Goal: Task Accomplishment & Management: Complete application form

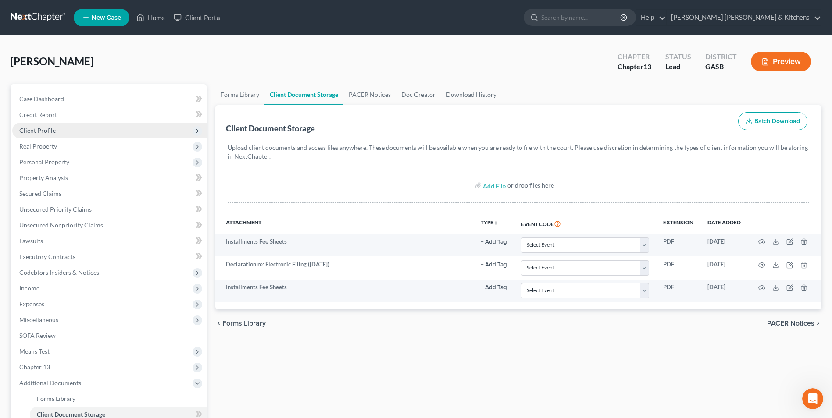
click at [33, 131] on span "Client Profile" at bounding box center [37, 130] width 36 height 7
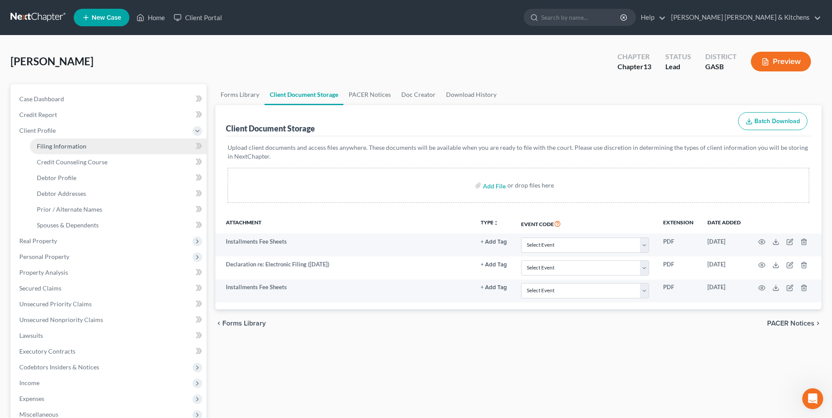
click at [43, 147] on span "Filing Information" at bounding box center [62, 146] width 50 height 7
select select "1"
select select "0"
select select "3"
select select "20"
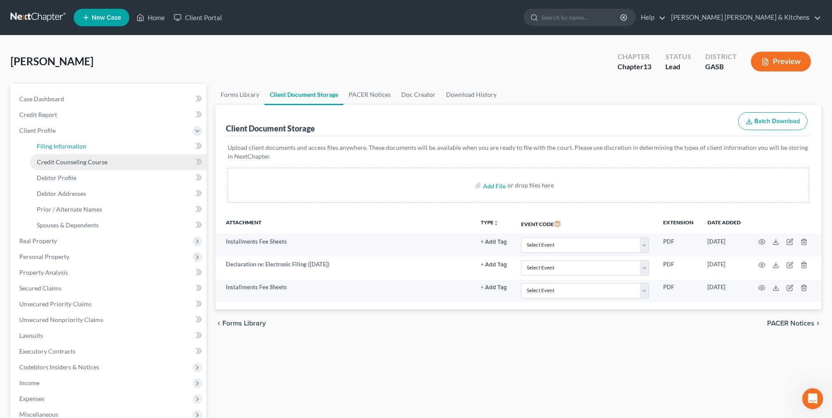
select select "0"
select select "10"
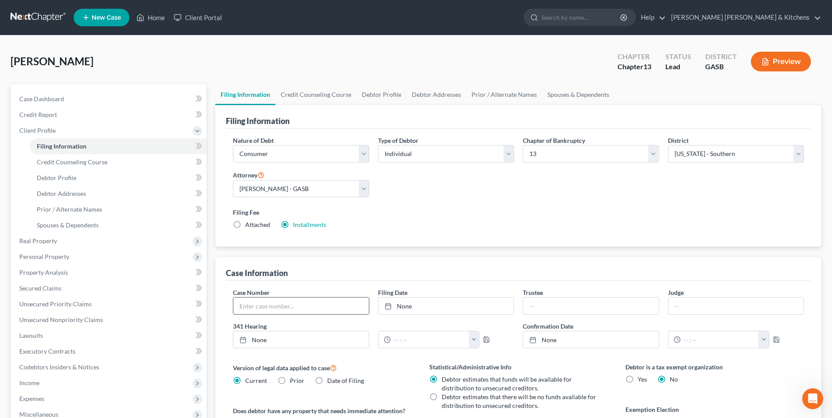
click at [248, 311] on input "text" at bounding box center [300, 306] width 135 height 17
type input "25-60257"
click at [159, 23] on link "Home" at bounding box center [150, 18] width 37 height 16
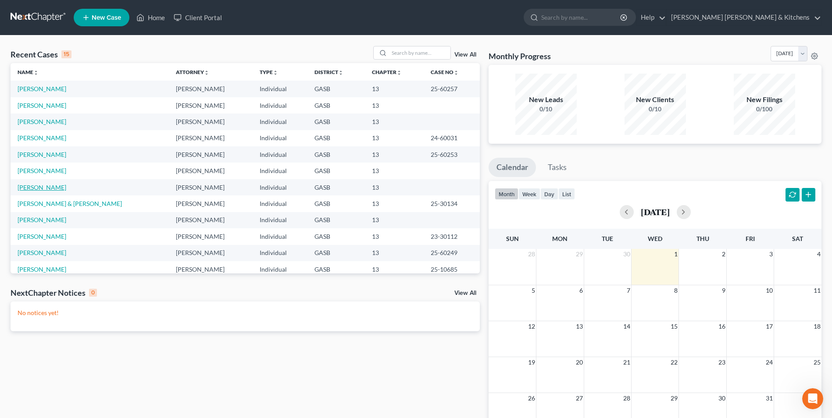
click at [39, 189] on link "[PERSON_NAME]" at bounding box center [42, 187] width 49 height 7
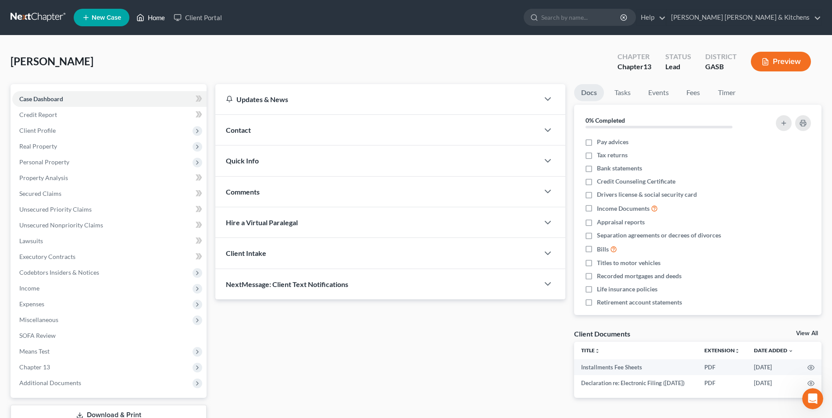
click at [155, 19] on link "Home" at bounding box center [150, 18] width 37 height 16
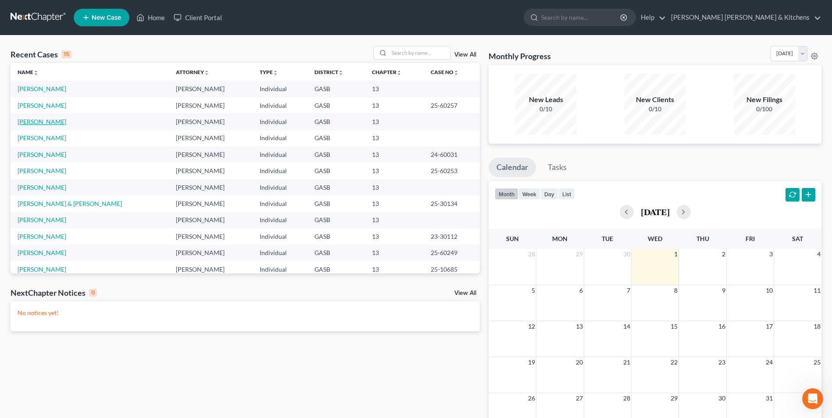
click at [24, 124] on link "[PERSON_NAME]" at bounding box center [42, 121] width 49 height 7
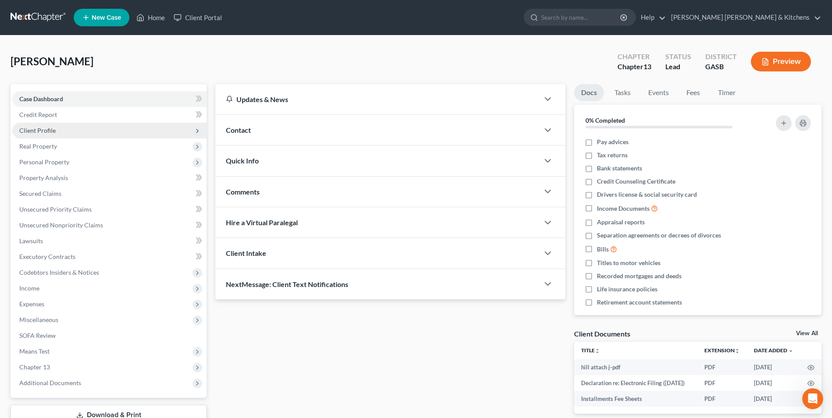
drag, startPoint x: 25, startPoint y: 131, endPoint x: 37, endPoint y: 138, distance: 13.2
click at [26, 131] on span "Client Profile" at bounding box center [37, 130] width 36 height 7
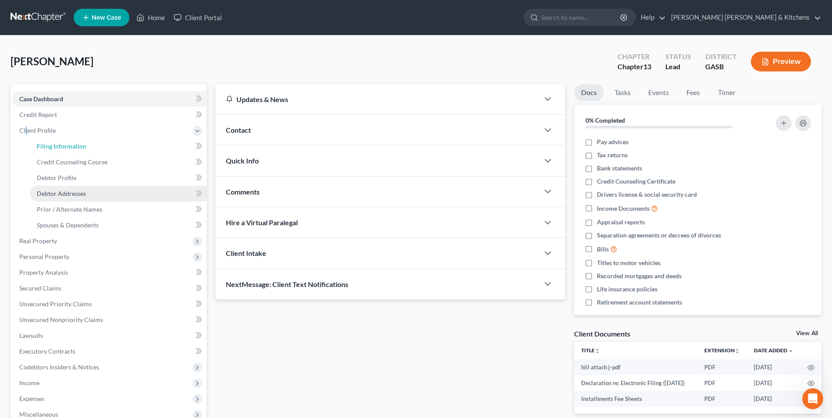
drag, startPoint x: 37, startPoint y: 138, endPoint x: 149, endPoint y: 191, distance: 124.4
click at [55, 147] on span "Filing Information" at bounding box center [62, 146] width 50 height 7
select select "1"
select select "0"
select select "3"
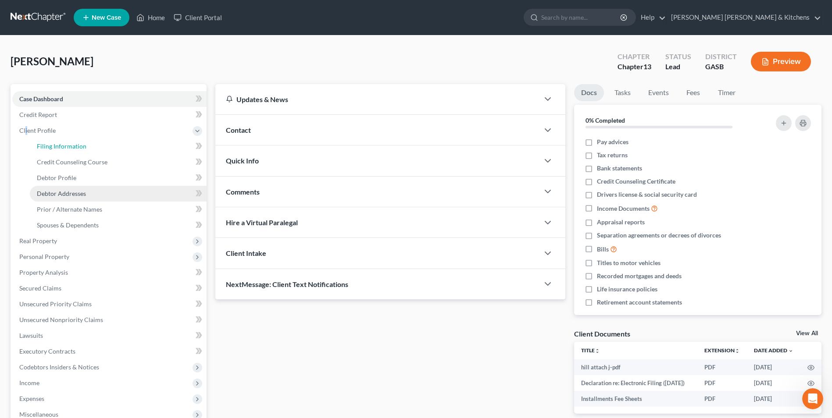
select select "20"
select select "0"
select select "10"
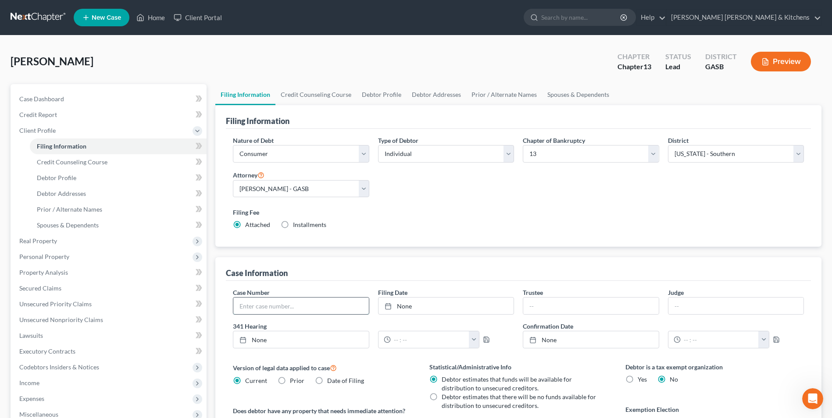
drag, startPoint x: 262, startPoint y: 313, endPoint x: 263, endPoint y: 302, distance: 11.0
click at [262, 313] on input "text" at bounding box center [300, 306] width 135 height 17
type input "25-60254"
type input "[DATE]"
click at [418, 307] on link "[DATE]" at bounding box center [445, 306] width 135 height 17
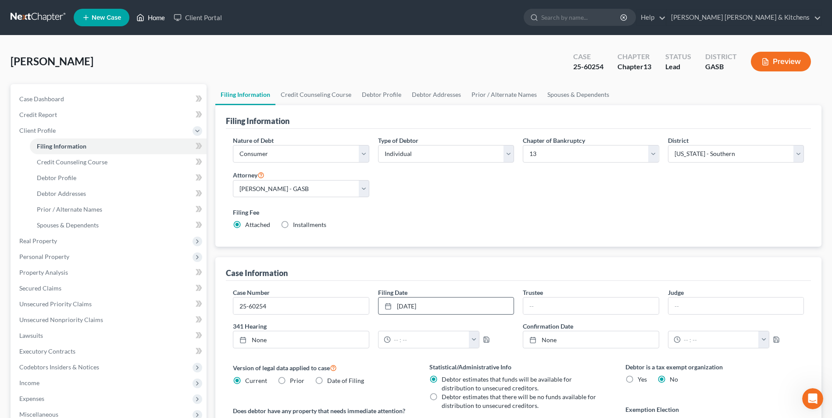
click at [147, 19] on link "Home" at bounding box center [150, 18] width 37 height 16
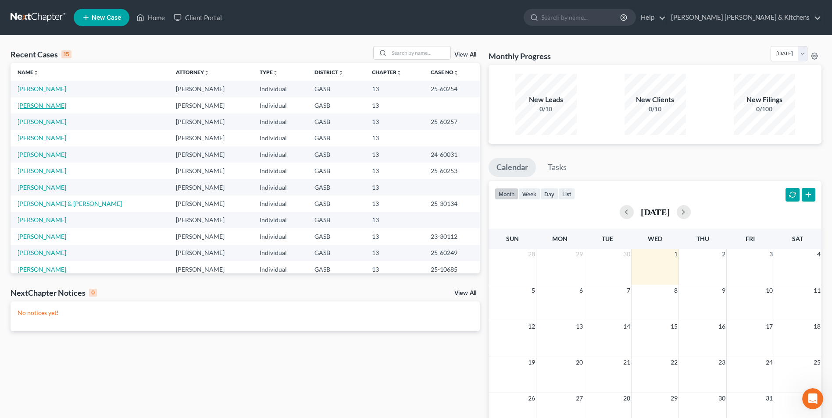
click at [48, 107] on link "[PERSON_NAME]" at bounding box center [42, 105] width 49 height 7
